Goal: Transaction & Acquisition: Purchase product/service

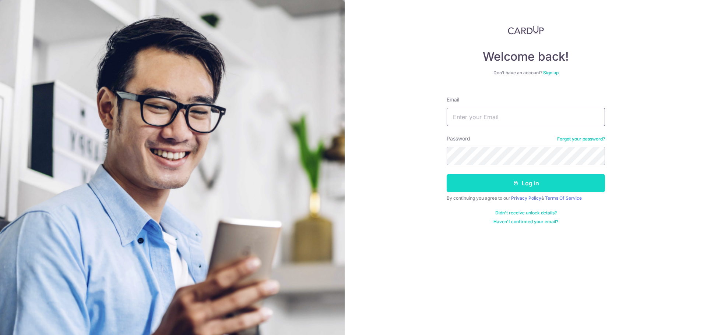
type input "vickneswaran.kp@gmail.com"
click at [518, 183] on icon "submit" at bounding box center [516, 183] width 6 height 6
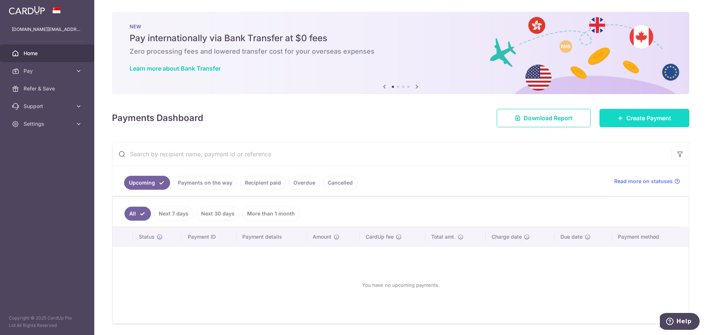
click at [617, 119] on icon at bounding box center [620, 118] width 6 height 6
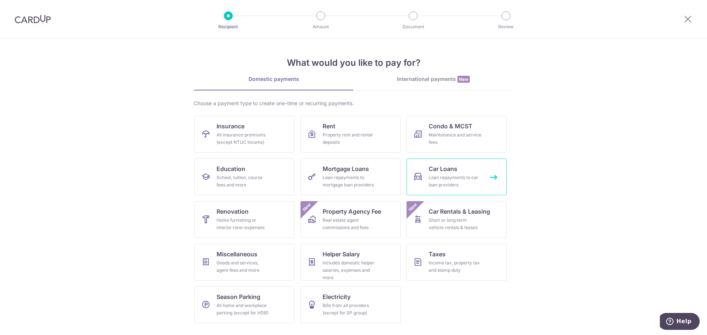
click at [462, 183] on div "Loan repayments to car loan providers" at bounding box center [455, 181] width 53 height 15
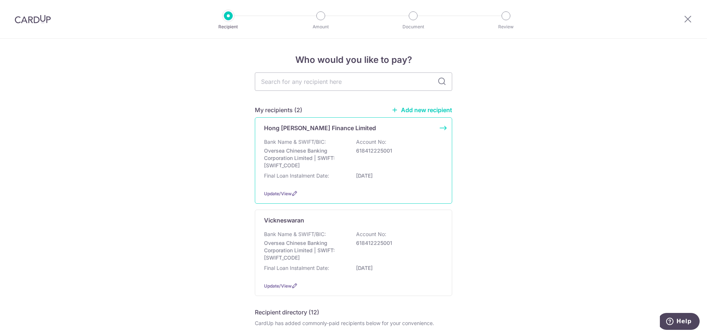
click at [292, 145] on p "Bank Name & SWIFT/BIC:" at bounding box center [295, 141] width 62 height 7
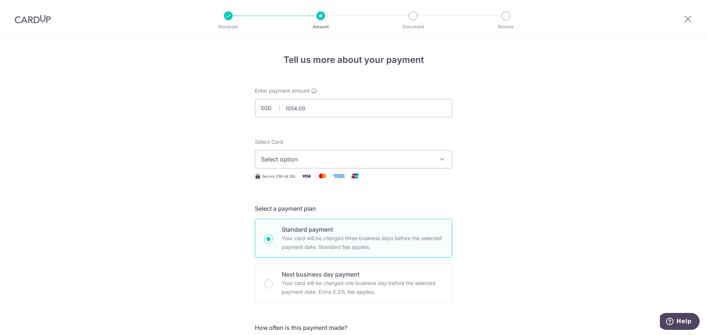
type input "1,054.00"
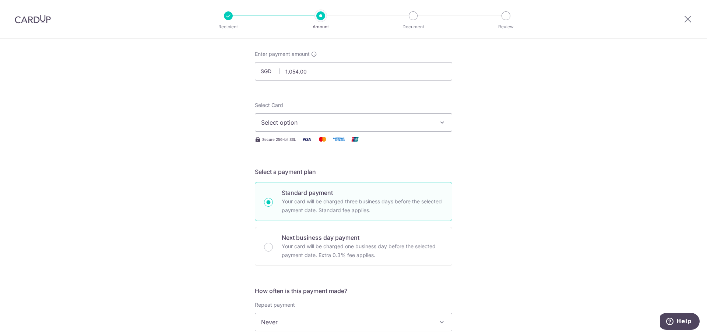
click at [316, 120] on span "Select option" at bounding box center [347, 122] width 172 height 9
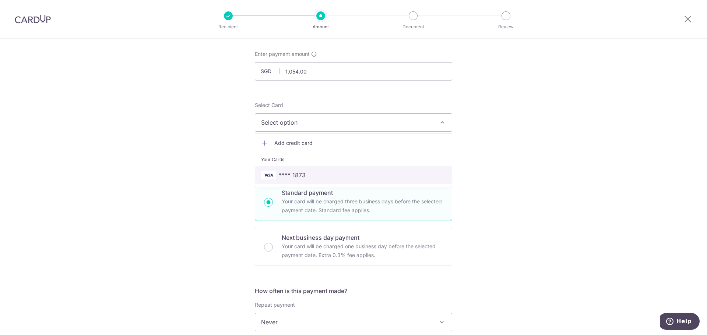
click at [304, 175] on span "**** 1873" at bounding box center [353, 175] width 185 height 9
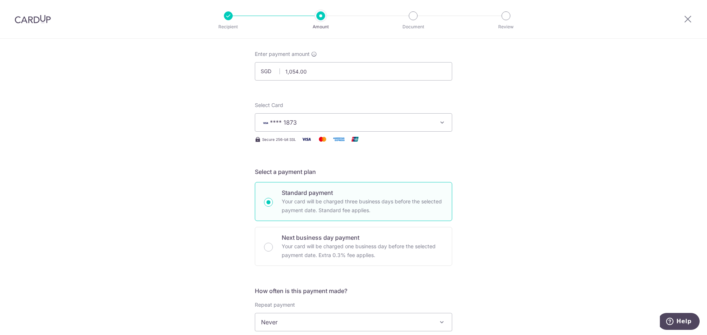
click at [209, 168] on div "Tell us more about your payment Enter payment amount SGD 1,054.00 1054.00 Selec…" at bounding box center [353, 335] width 707 height 666
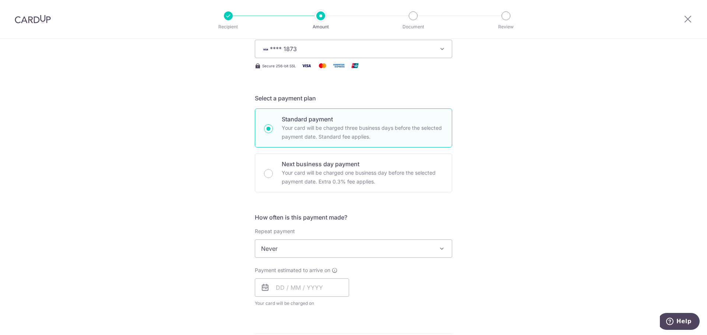
scroll to position [147, 0]
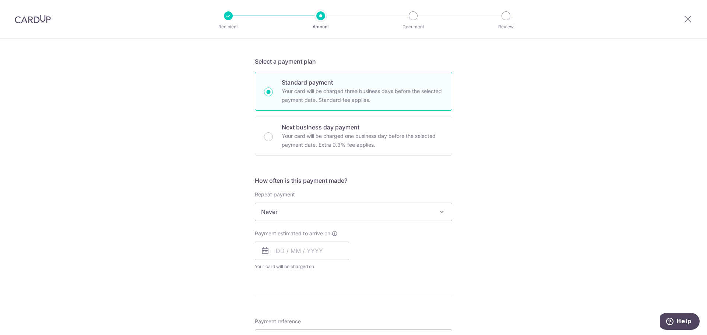
click at [270, 210] on span "Never" at bounding box center [353, 212] width 197 height 18
click at [213, 221] on div "Tell us more about your payment Enter payment amount SGD 1,054.00 1054.00 Selec…" at bounding box center [353, 224] width 707 height 666
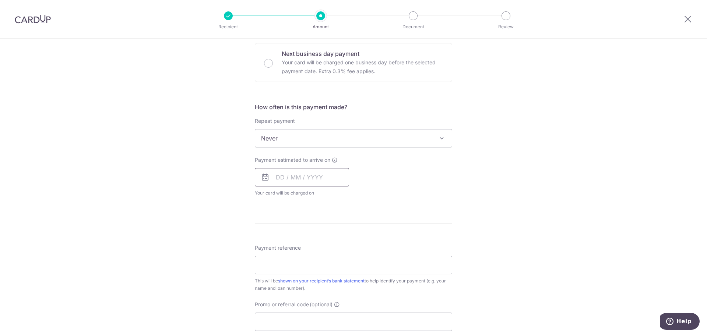
click at [312, 184] on input "text" at bounding box center [302, 177] width 94 height 18
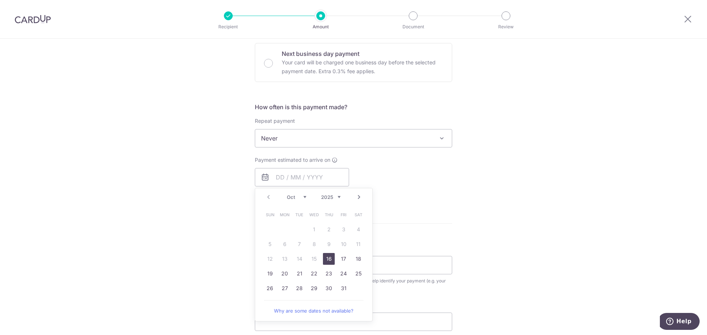
click at [417, 197] on div "How often is this payment made? Repeat payment Never Every week Every month Eve…" at bounding box center [353, 153] width 197 height 100
click at [324, 176] on input "text" at bounding box center [302, 177] width 94 height 18
click at [327, 258] on link "16" at bounding box center [329, 259] width 12 height 12
type input "16/10/2025"
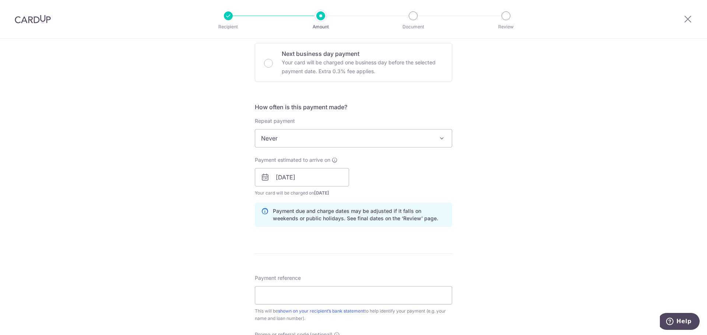
scroll to position [295, 0]
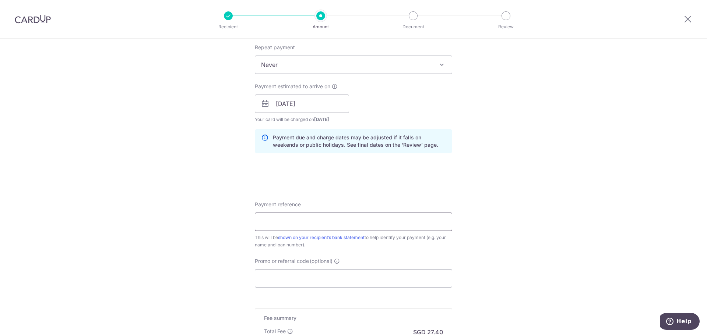
click at [363, 221] on input "Payment reference" at bounding box center [353, 222] width 197 height 18
type input "SMX2398J"
click at [223, 246] on div "Tell us more about your payment Enter payment amount SGD 1,054.00 1054.00 Selec…" at bounding box center [353, 92] width 707 height 696
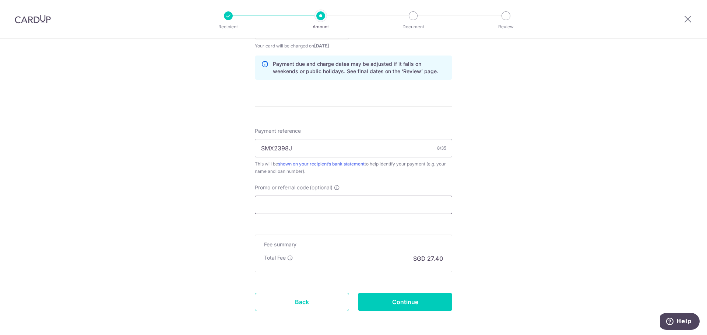
click at [317, 201] on input "Promo or referral code (optional)" at bounding box center [353, 205] width 197 height 18
paste input "OFF225"
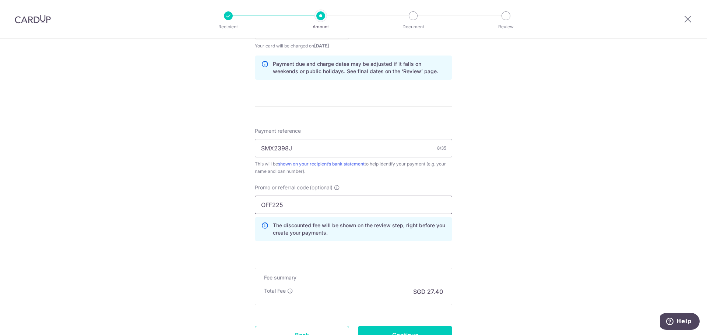
scroll to position [433, 0]
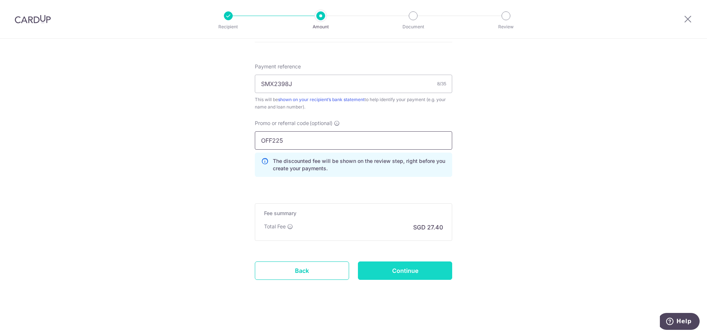
type input "OFF225"
click at [401, 270] on input "Continue" at bounding box center [405, 271] width 94 height 18
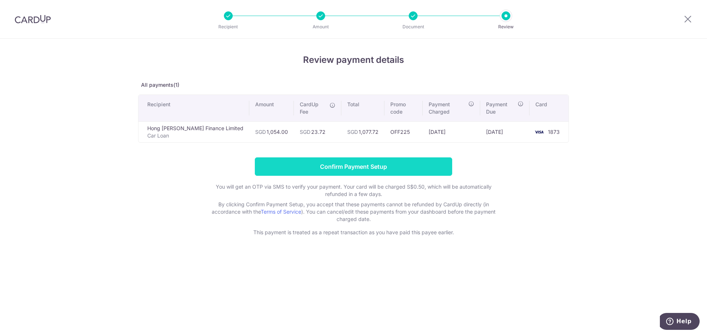
click at [322, 161] on input "Confirm Payment Setup" at bounding box center [353, 167] width 197 height 18
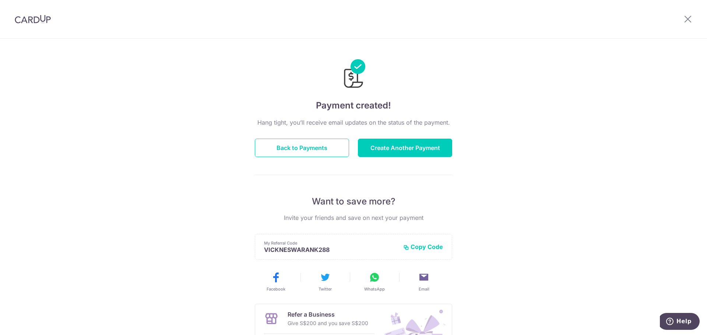
drag, startPoint x: 271, startPoint y: 123, endPoint x: 469, endPoint y: 123, distance: 197.7
click at [455, 122] on div "Payment created! Hang tight, you’ll receive email updates on the status of the …" at bounding box center [353, 235] width 707 height 393
click at [385, 152] on button "Create Another Payment" at bounding box center [405, 148] width 94 height 18
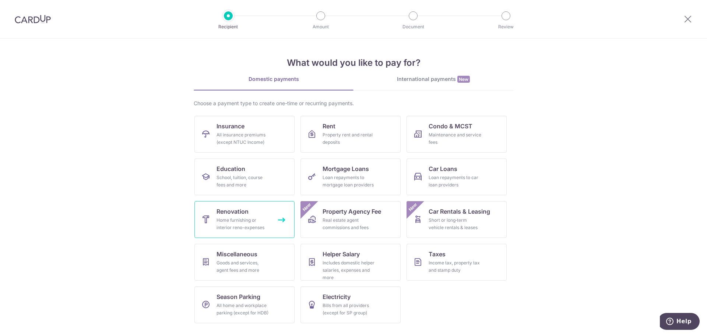
click at [256, 207] on link "Renovation Home furnishing or interior reno-expenses" at bounding box center [244, 219] width 100 height 37
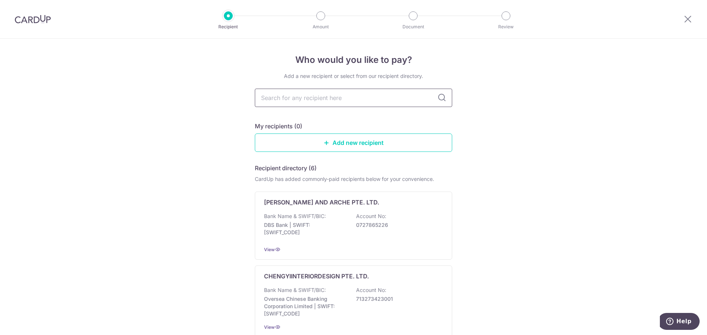
click at [299, 99] on input "text" at bounding box center [353, 98] width 197 height 18
click at [341, 144] on link "Add new recipient" at bounding box center [353, 143] width 197 height 18
click at [309, 149] on link "Add new recipient" at bounding box center [353, 143] width 197 height 18
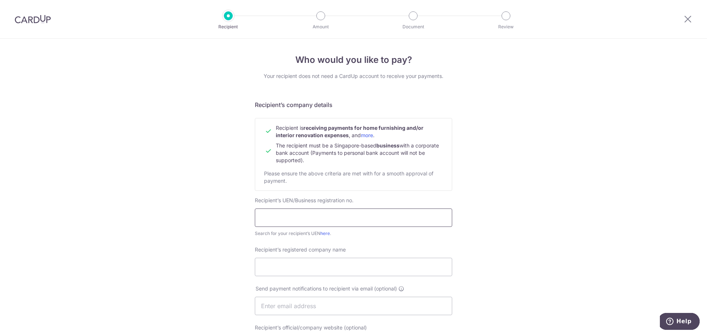
click at [347, 220] on input "text" at bounding box center [353, 218] width 197 height 18
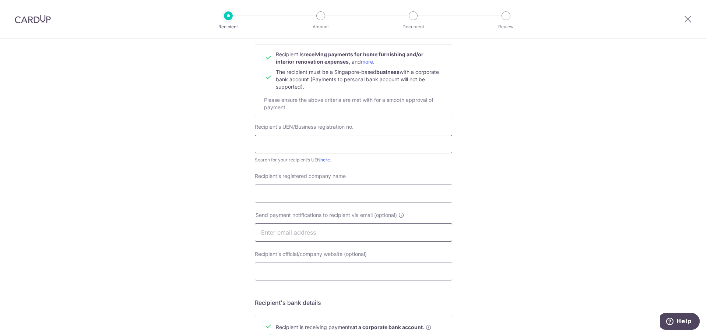
scroll to position [147, 0]
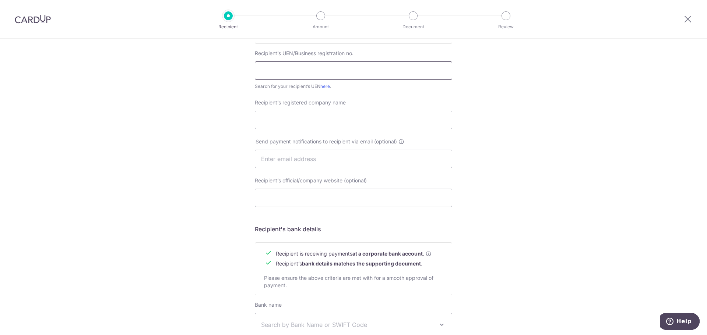
click at [340, 80] on input "text" at bounding box center [353, 70] width 197 height 18
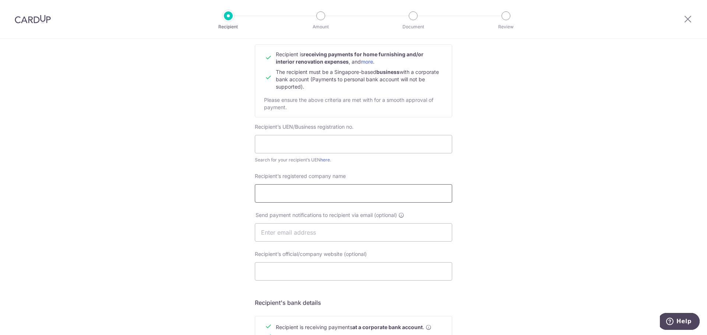
click at [343, 189] on input "Recipient’s registered company name" at bounding box center [353, 193] width 197 height 18
click at [287, 230] on input "text" at bounding box center [353, 232] width 197 height 18
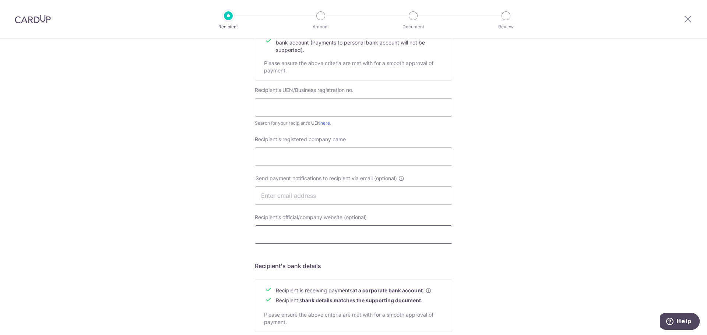
click at [285, 234] on input "Recipient’s official/company website (optional)" at bounding box center [353, 235] width 197 height 18
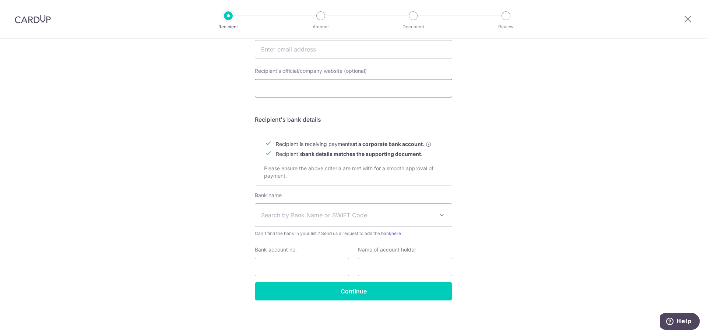
scroll to position [0, 0]
